Goal: Task Accomplishment & Management: Use online tool/utility

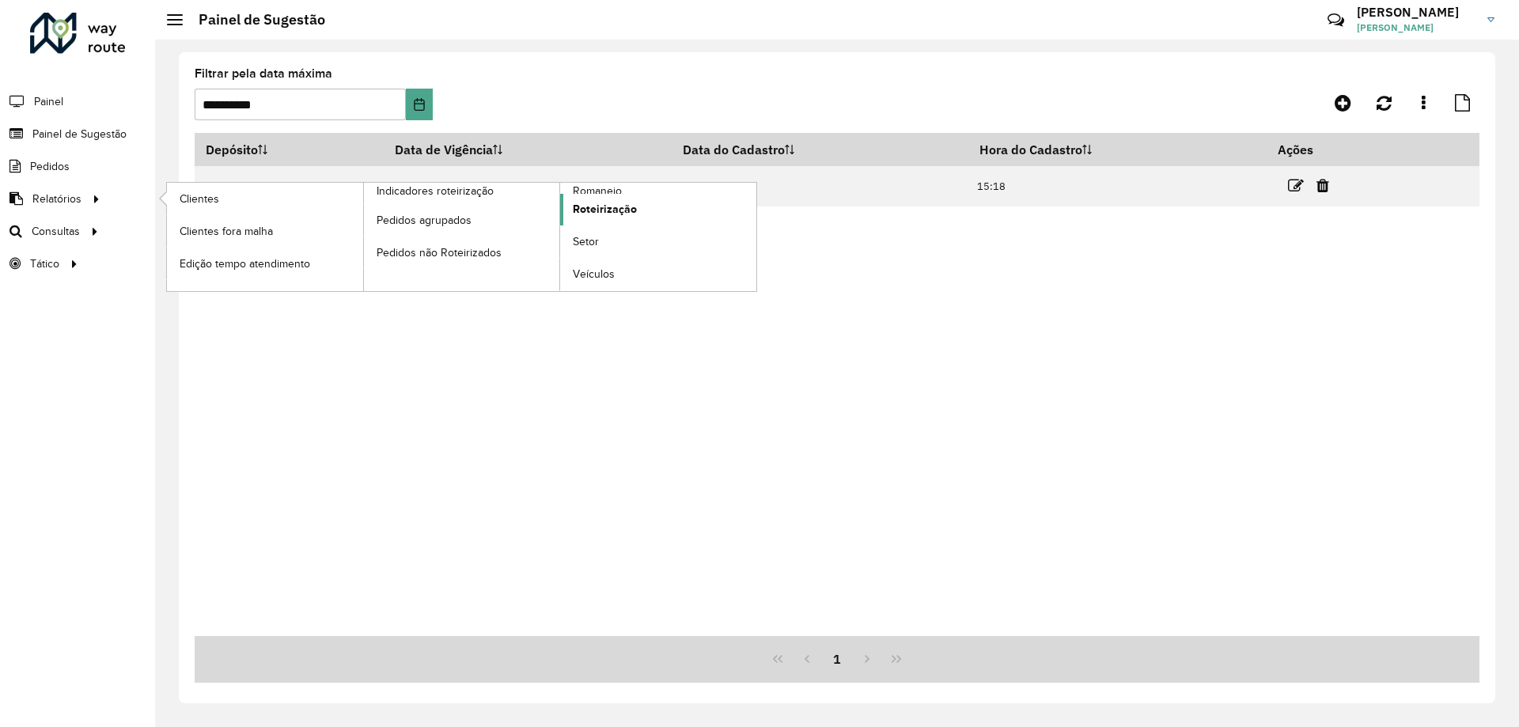
click at [629, 196] on link "Roteirização" at bounding box center [658, 210] width 196 height 32
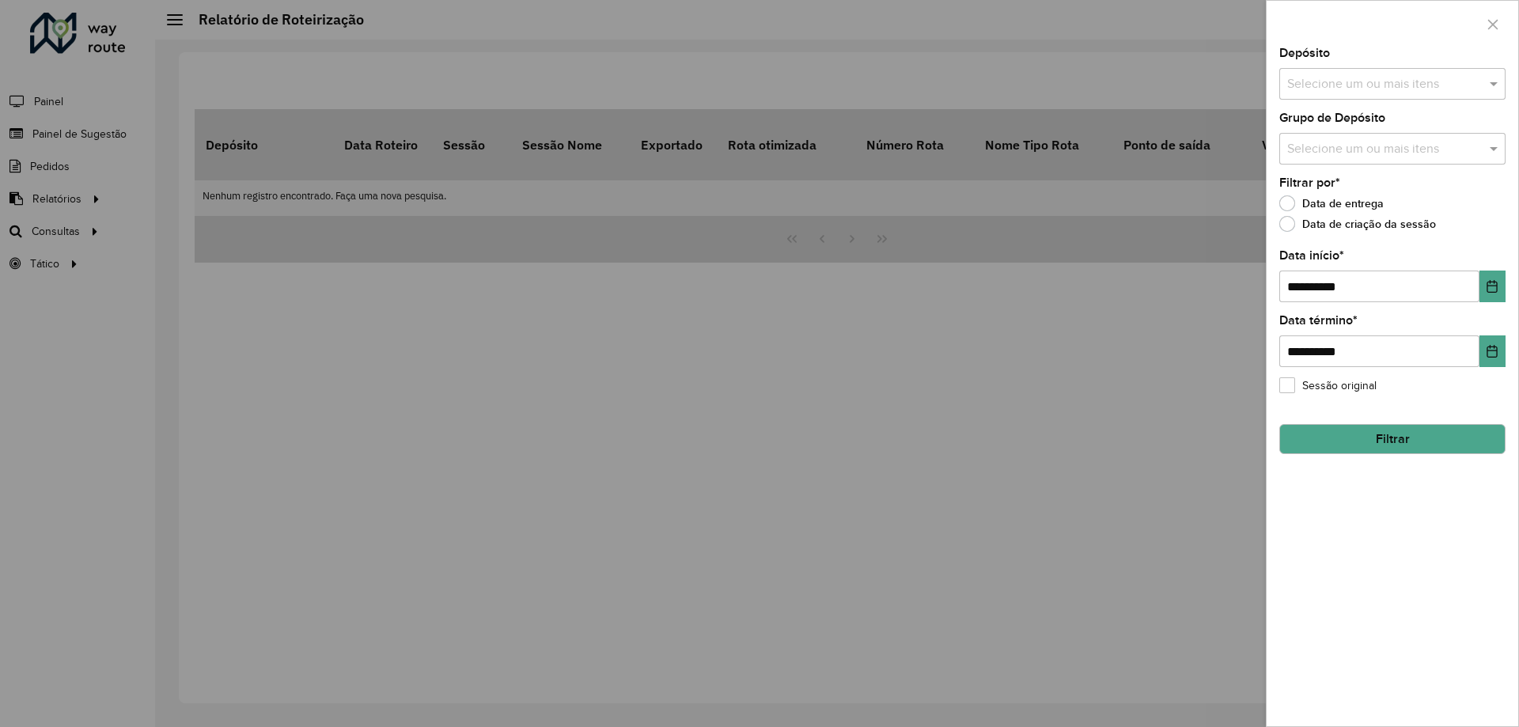
click at [70, 193] on div at bounding box center [759, 363] width 1519 height 727
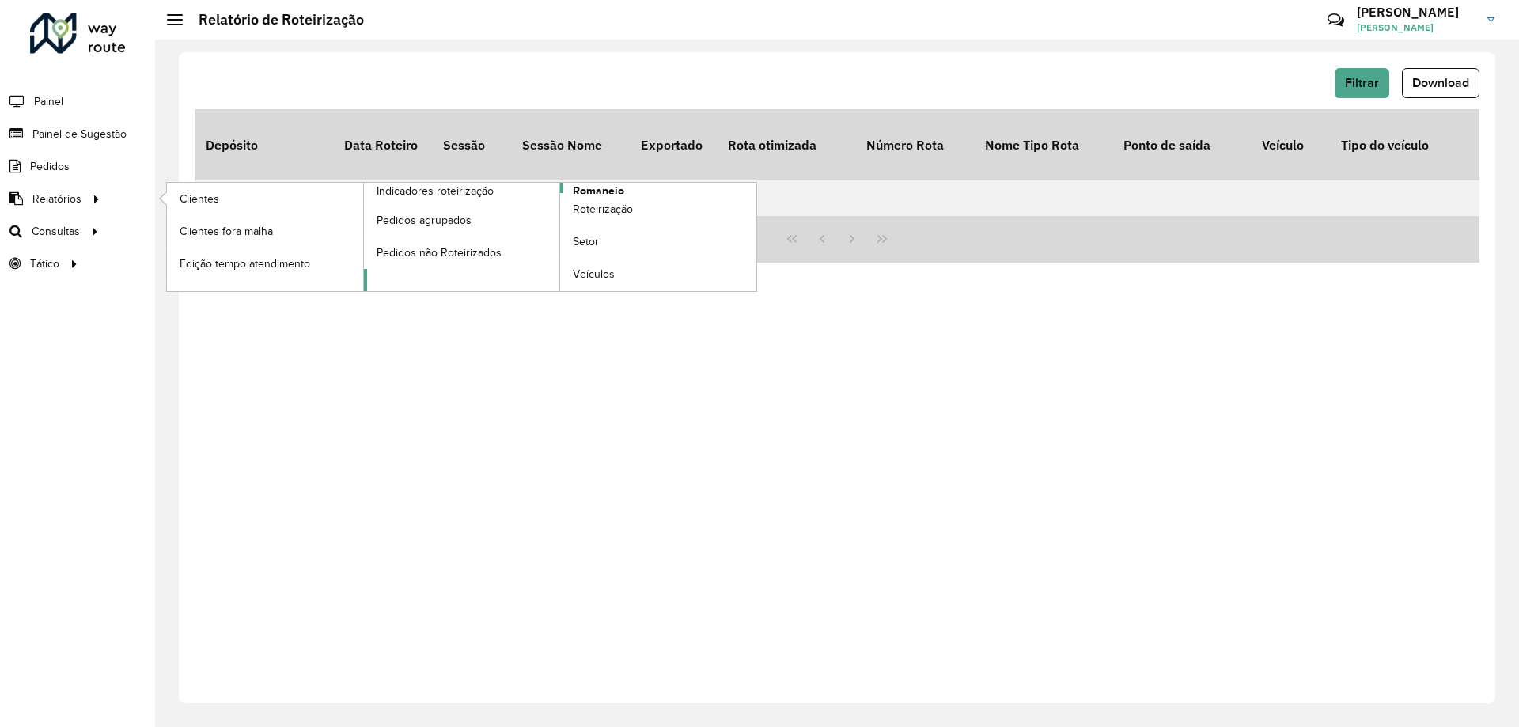
click at [631, 189] on link "Romaneio" at bounding box center [560, 237] width 393 height 108
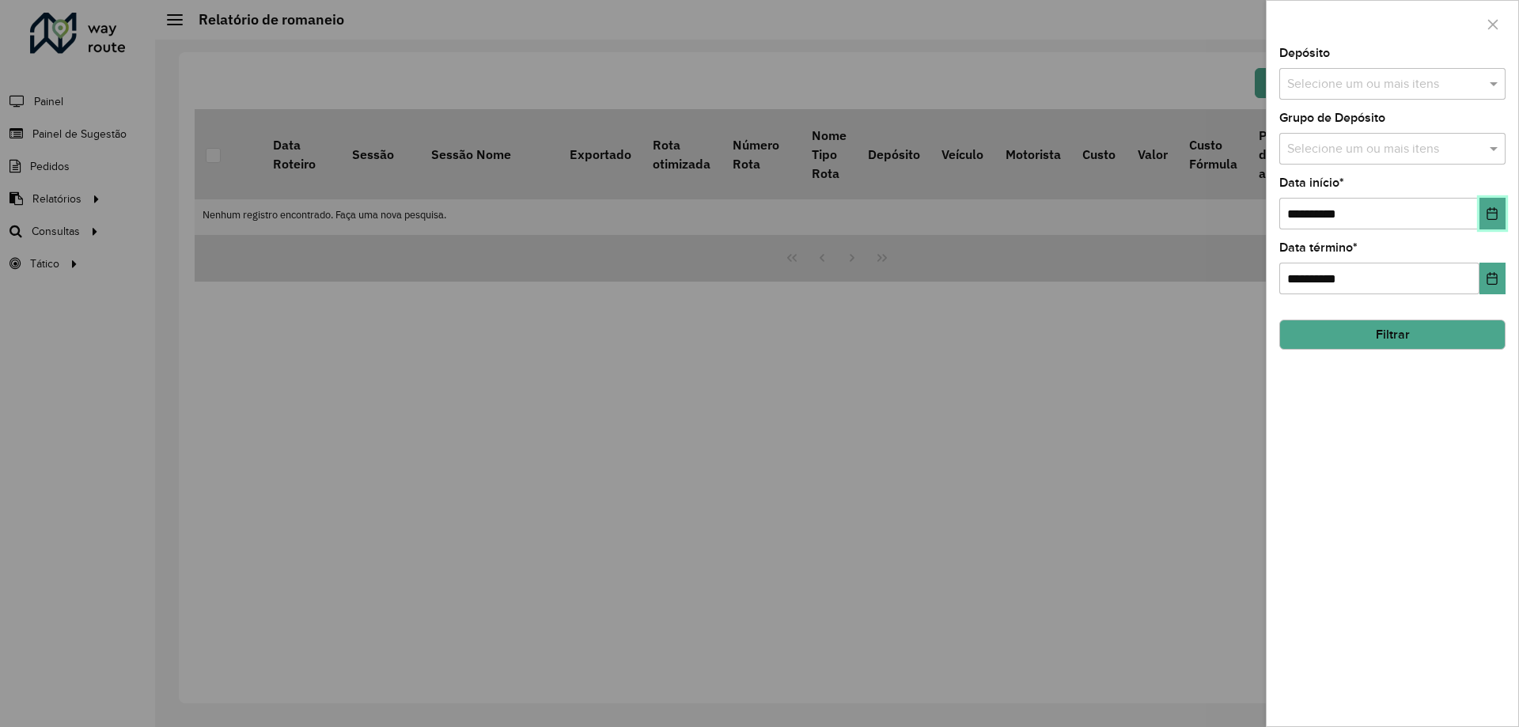
click at [1488, 219] on icon "Choose Date" at bounding box center [1492, 213] width 10 height 13
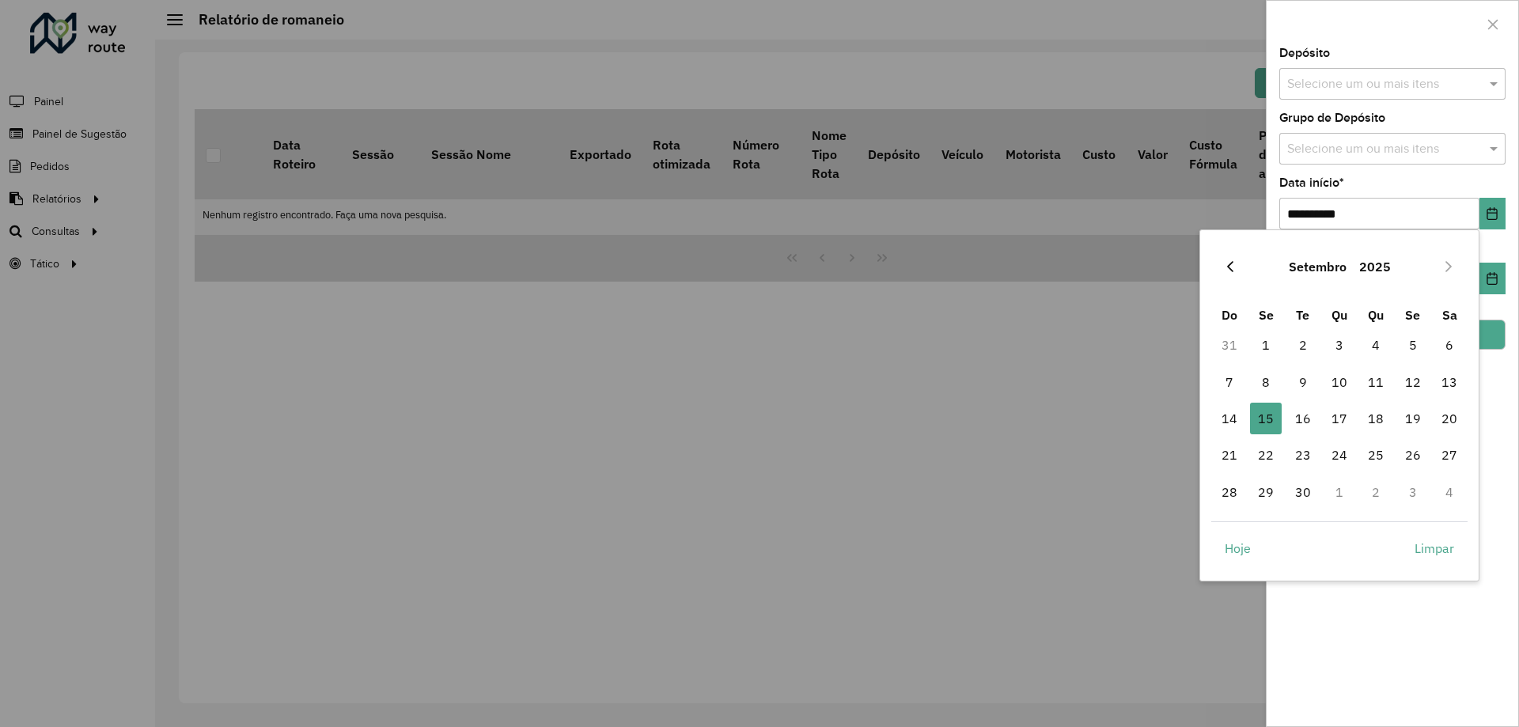
click at [1241, 269] on button "Previous Month" at bounding box center [1229, 266] width 25 height 25
click at [1440, 416] on span "16" at bounding box center [1449, 419] width 32 height 32
type input "**********"
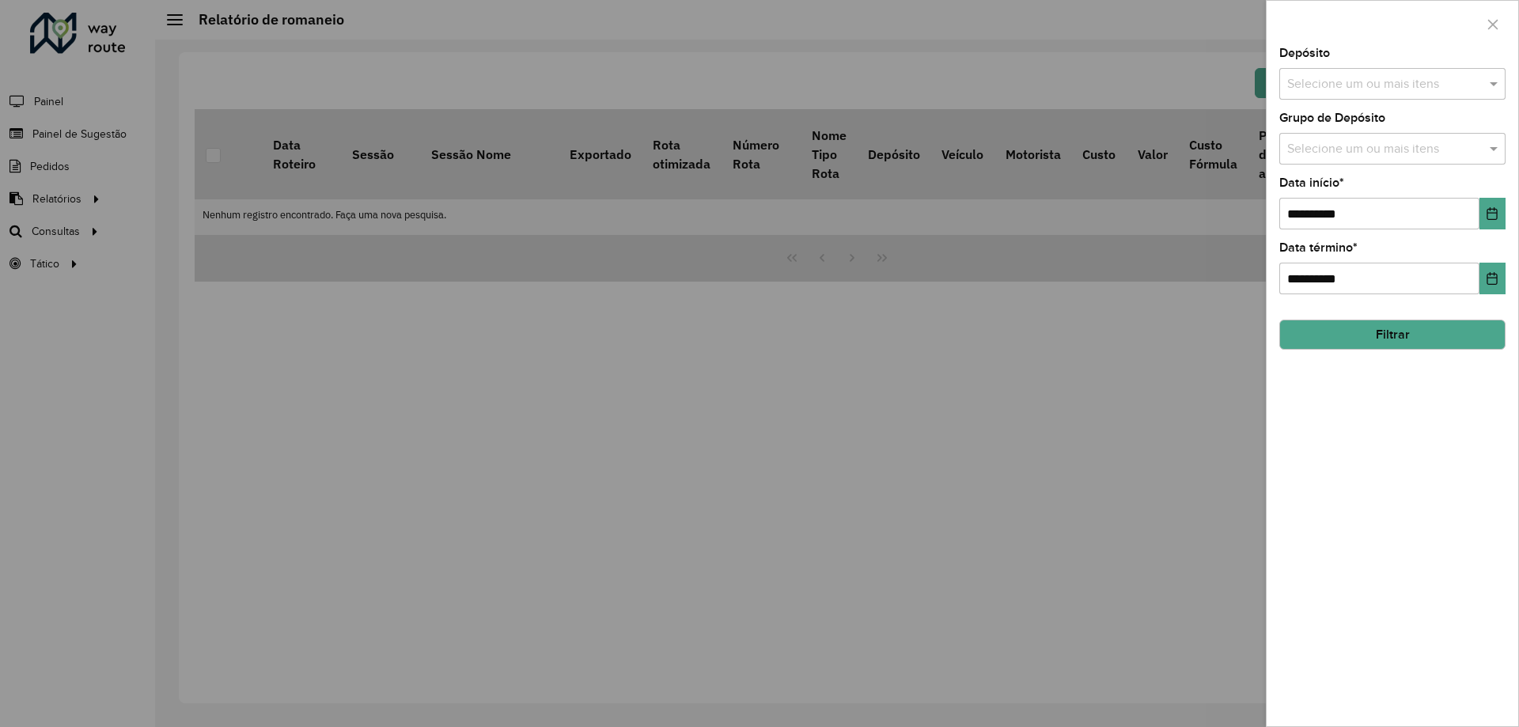
click at [1293, 85] on input "text" at bounding box center [1384, 84] width 203 height 19
click at [1354, 152] on div "CDD Contagem" at bounding box center [1392, 163] width 225 height 27
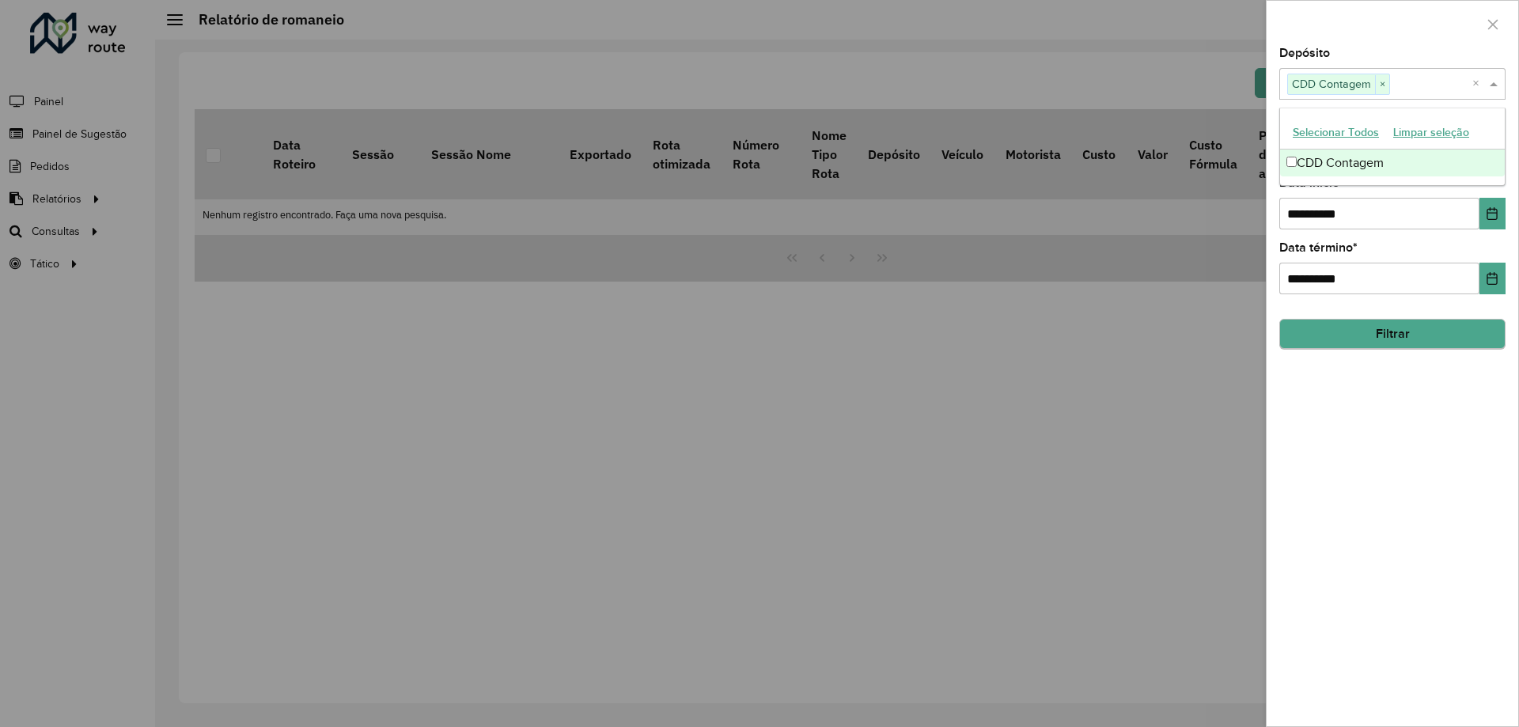
drag, startPoint x: 1361, startPoint y: 425, endPoint x: 1354, endPoint y: 340, distance: 84.9
click at [1361, 426] on div "**********" at bounding box center [1392, 386] width 252 height 679
click at [1336, 143] on input "text" at bounding box center [1384, 149] width 203 height 19
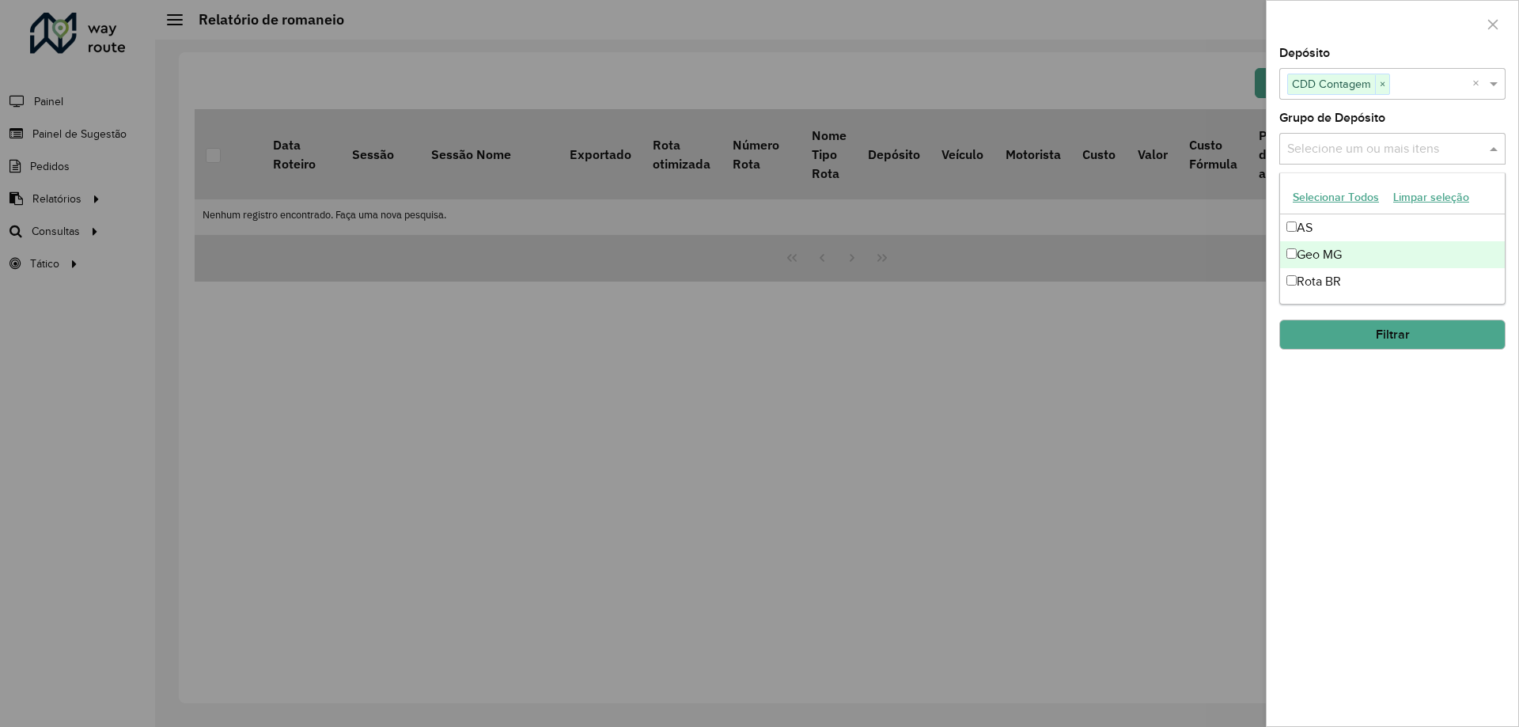
click at [1369, 445] on div "**********" at bounding box center [1392, 386] width 252 height 679
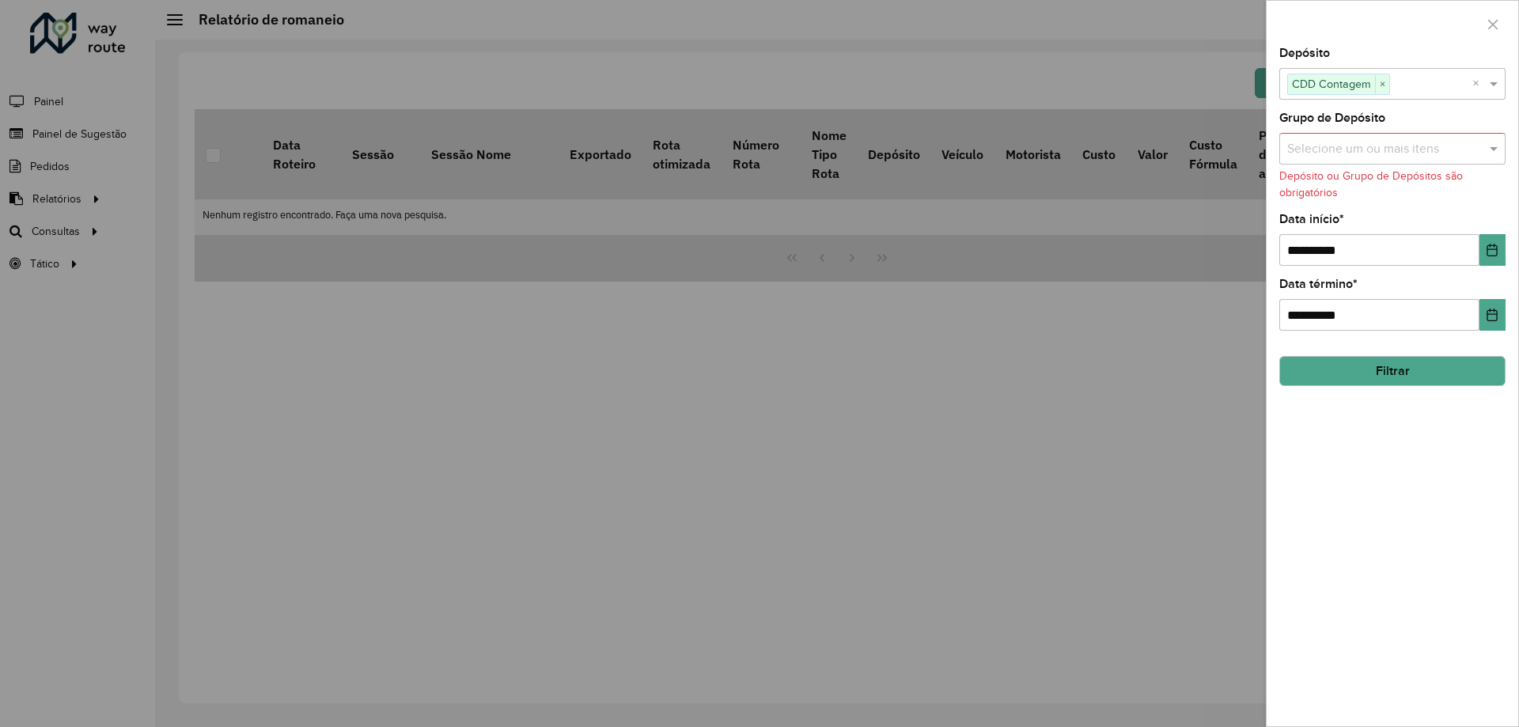
drag, startPoint x: 1377, startPoint y: 137, endPoint x: 1375, endPoint y: 148, distance: 11.3
click at [1377, 135] on div "Selecione um ou mais itens" at bounding box center [1392, 149] width 226 height 32
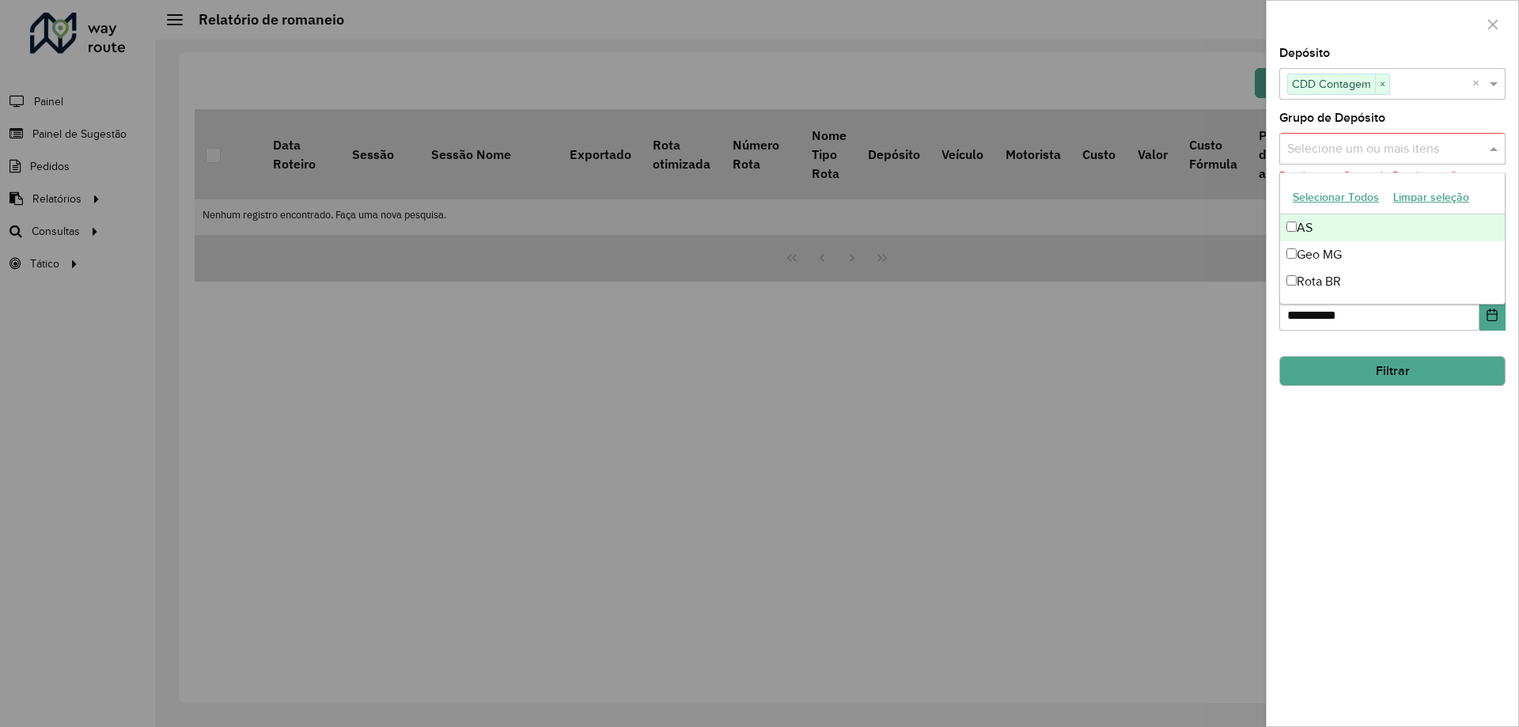
click at [1373, 156] on input "text" at bounding box center [1384, 149] width 203 height 19
click at [1307, 230] on div "AS" at bounding box center [1392, 227] width 225 height 27
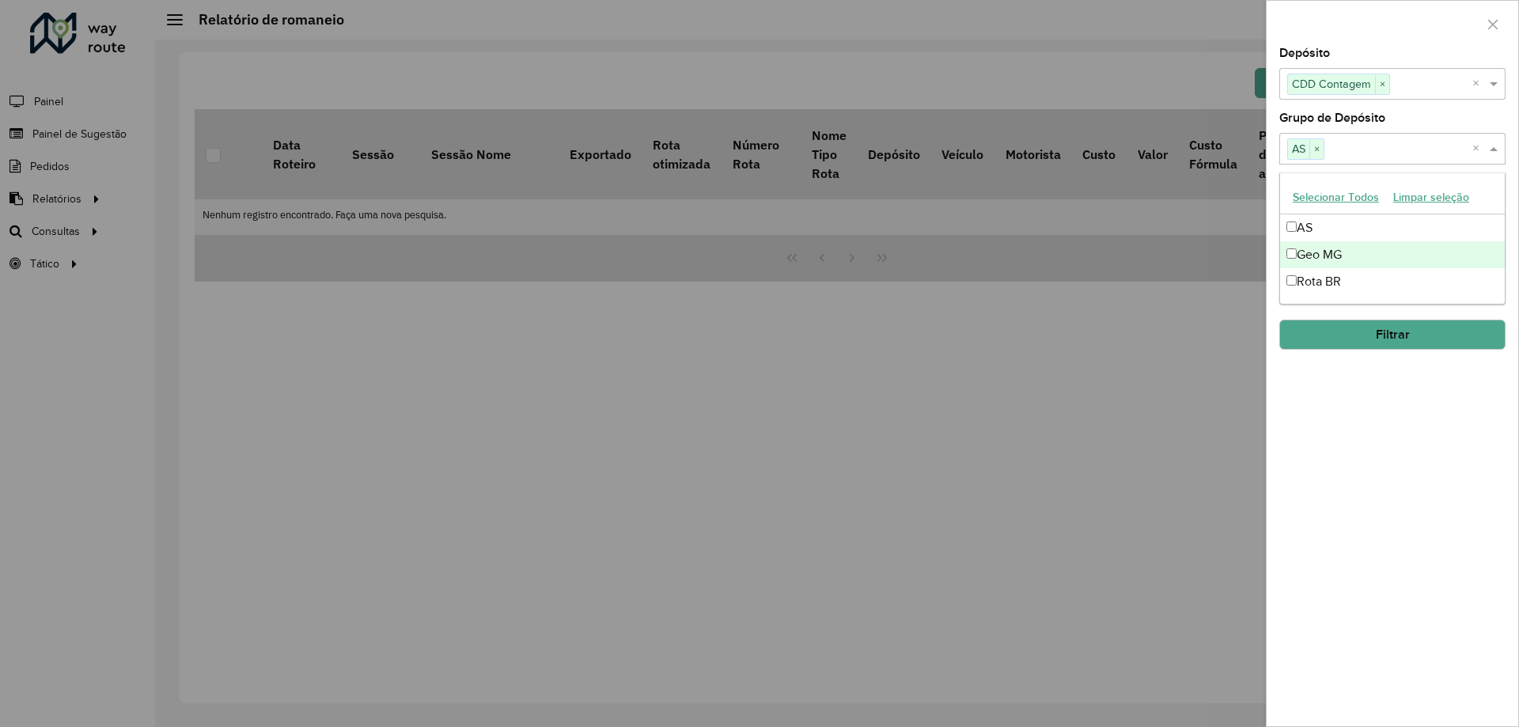
click at [1305, 254] on div "Geo MG" at bounding box center [1392, 254] width 225 height 27
click at [1308, 281] on div "Rota BR" at bounding box center [1392, 281] width 225 height 27
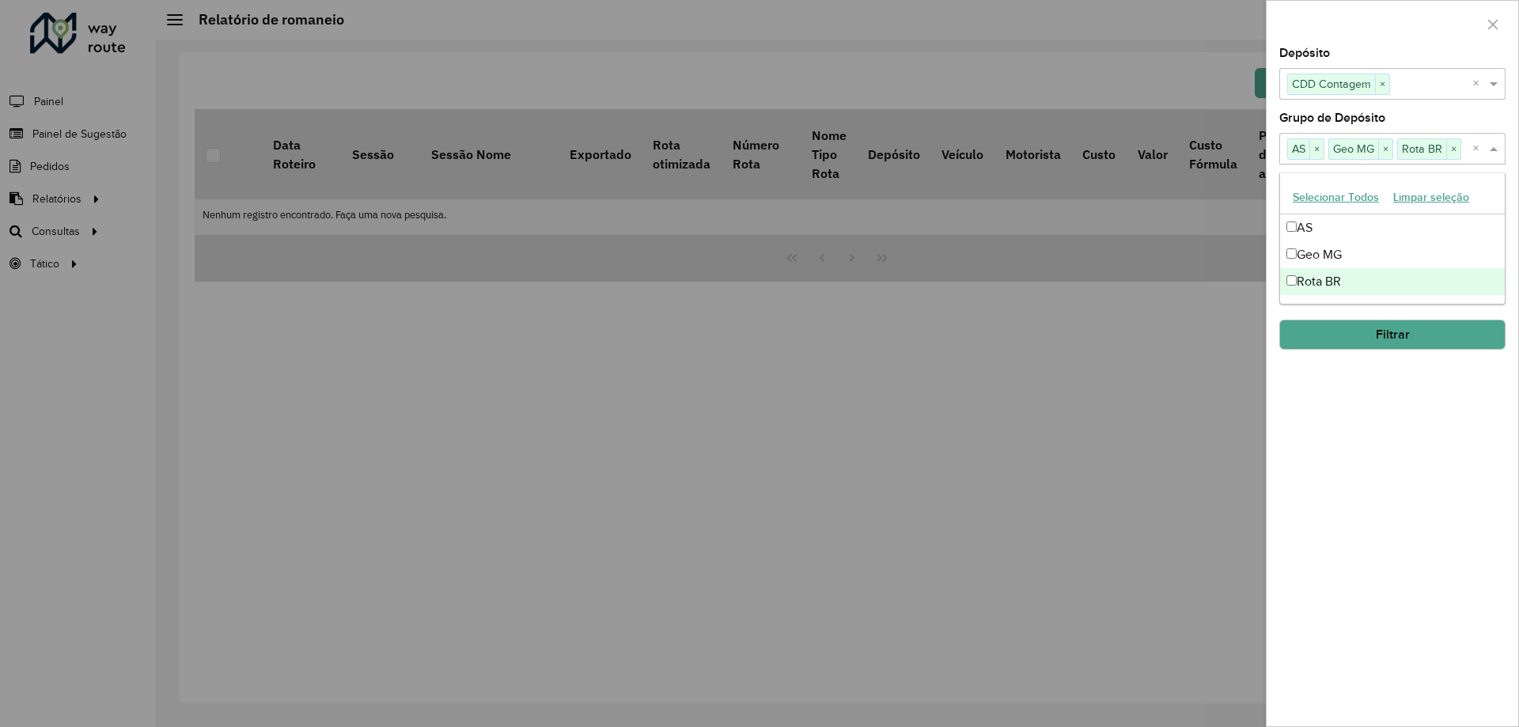
click at [1362, 331] on button "Filtrar" at bounding box center [1392, 335] width 226 height 30
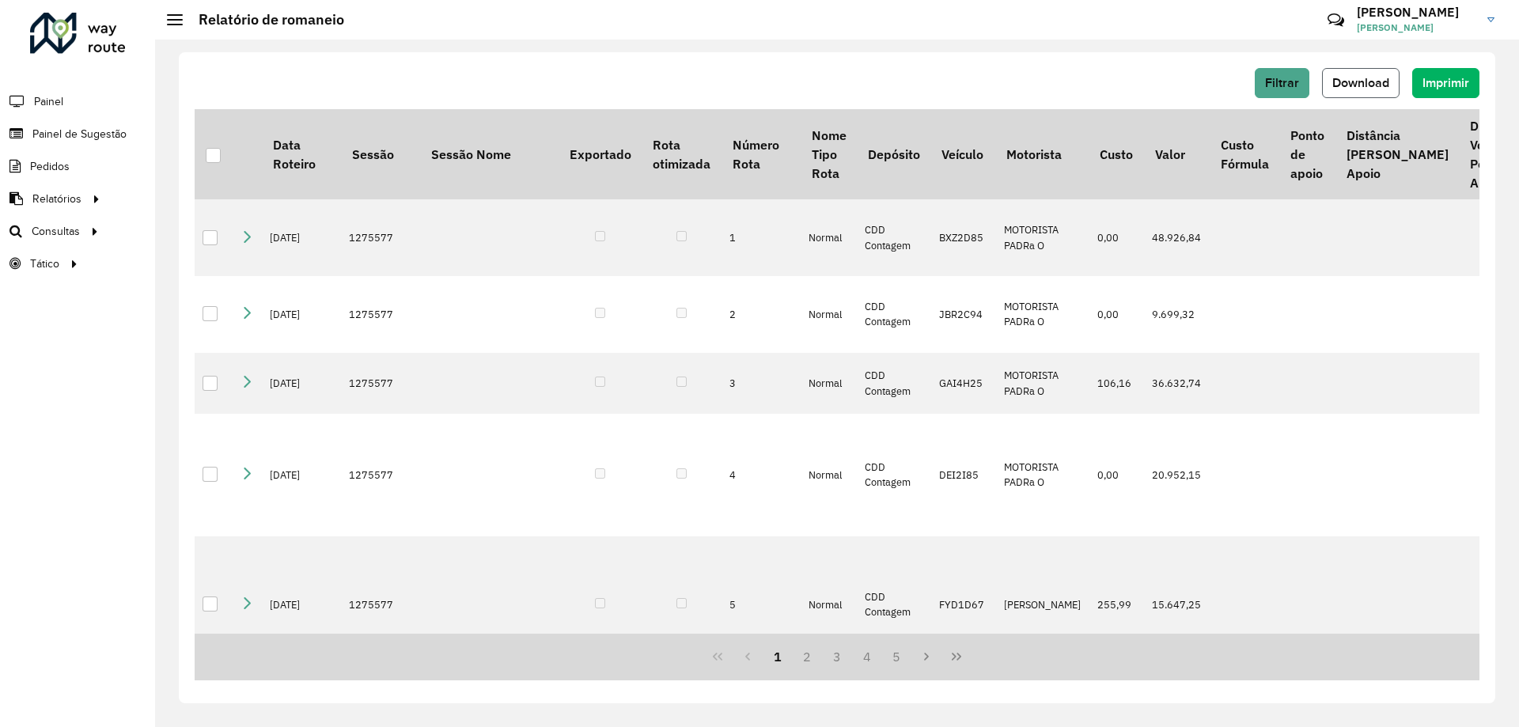
click at [1385, 84] on span "Download" at bounding box center [1360, 82] width 57 height 13
